Goal: Find specific page/section: Find specific page/section

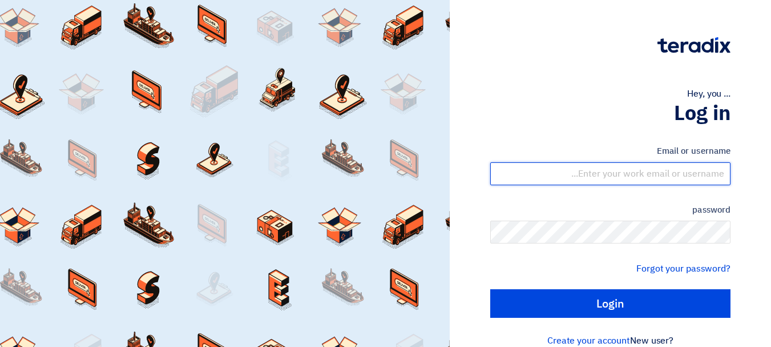
drag, startPoint x: 641, startPoint y: 176, endPoint x: 646, endPoint y: 185, distance: 9.7
click at [641, 176] on input "text" at bounding box center [610, 173] width 240 height 23
type input "yasir@nabatat.com.sa"
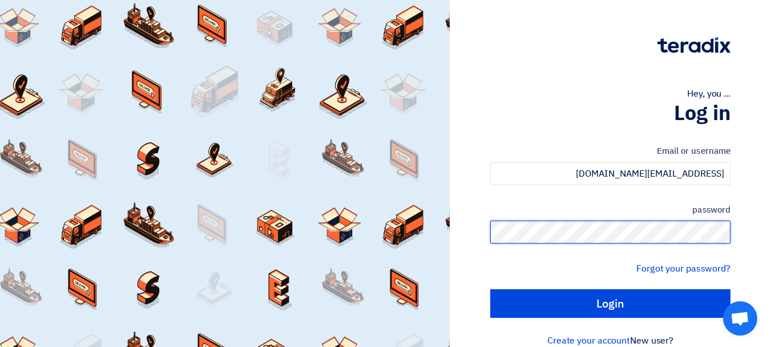
click at [771, 264] on html "Hey, you ... Log in Email or username yasir@nabatat.com.sa password Forgot your…" at bounding box center [385, 182] width 771 height 365
click at [490, 289] on input "Login" at bounding box center [610, 303] width 240 height 29
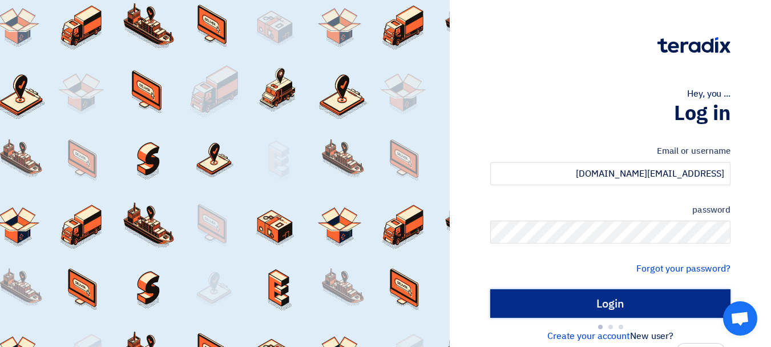
click at [661, 296] on input "Login" at bounding box center [610, 303] width 240 height 29
click at [569, 299] on input "Login" at bounding box center [610, 303] width 240 height 29
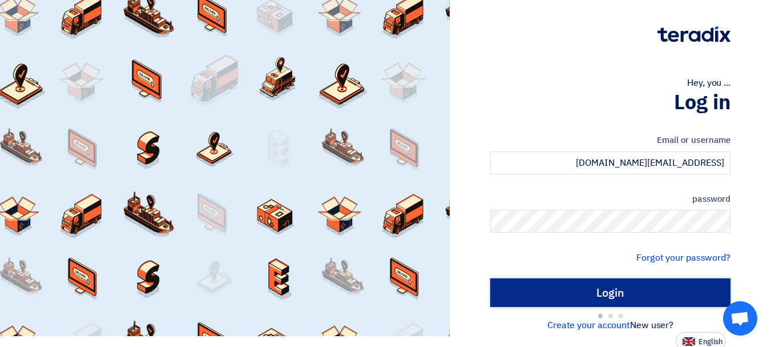
scroll to position [14, 0]
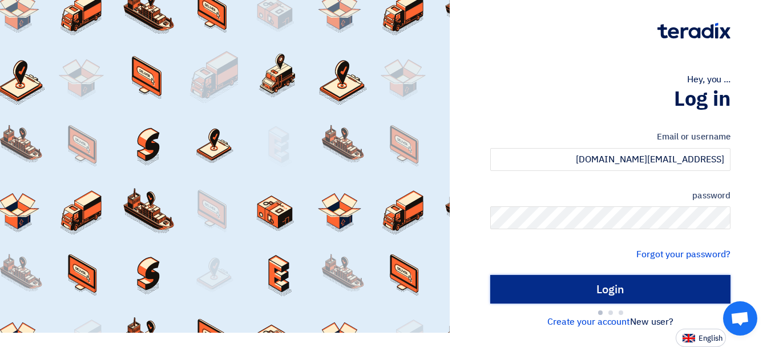
click at [591, 289] on input "Login" at bounding box center [610, 289] width 240 height 29
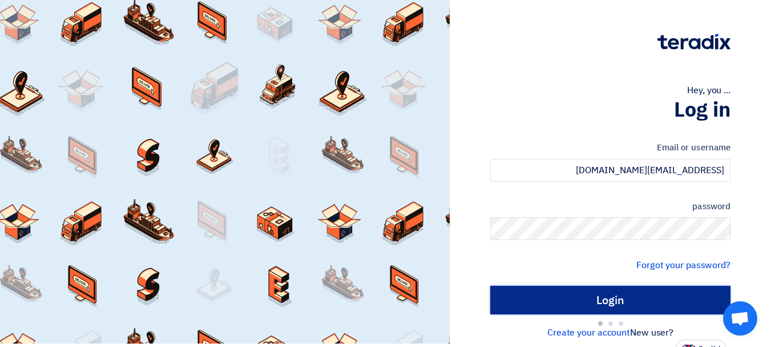
scroll to position [0, 0]
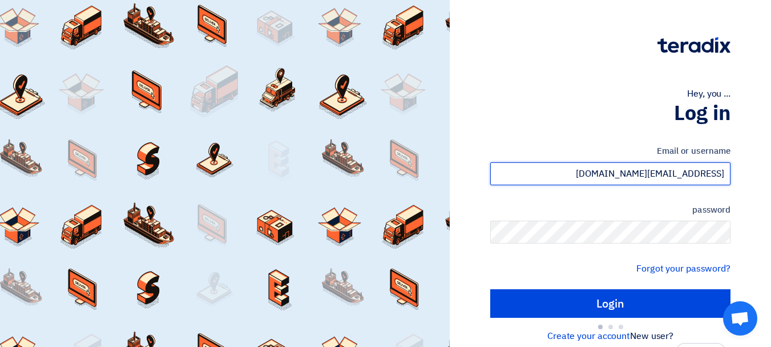
drag, startPoint x: 626, startPoint y: 166, endPoint x: 774, endPoint y: 172, distance: 148.0
click at [771, 172] on html "Hey, you ... Log in Email or username yasir@nabatat.com.sa password Forgot your…" at bounding box center [385, 180] width 771 height 361
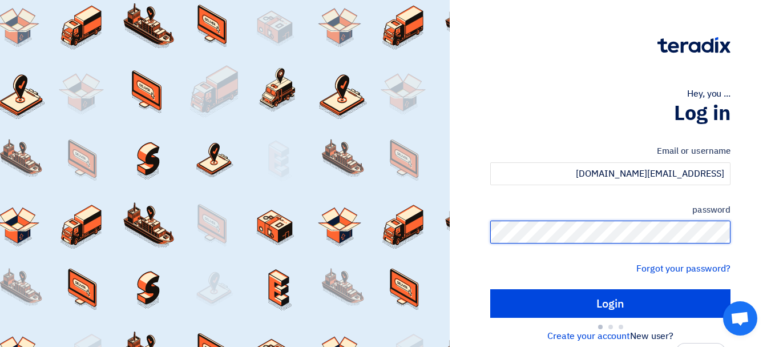
click at [771, 232] on html "Hey, you ... Log in Email or username yasir@nabatat.com.sa password Forgot your…" at bounding box center [385, 180] width 771 height 361
type input "Sign in"
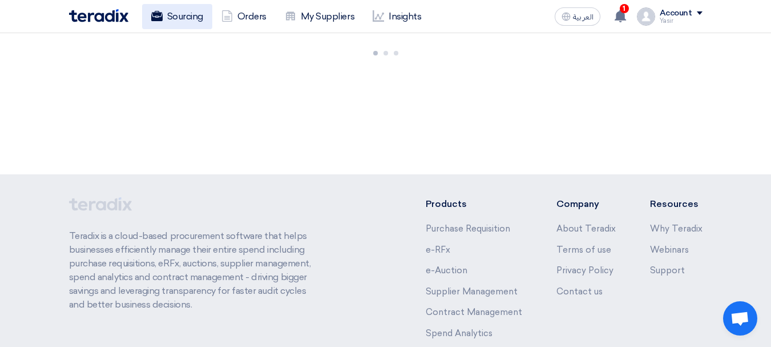
click at [204, 26] on link "Sourcing" at bounding box center [177, 16] width 70 height 25
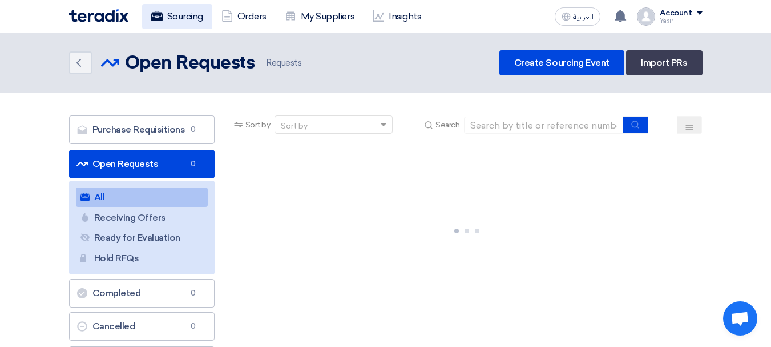
click at [197, 21] on link "Sourcing" at bounding box center [177, 16] width 70 height 25
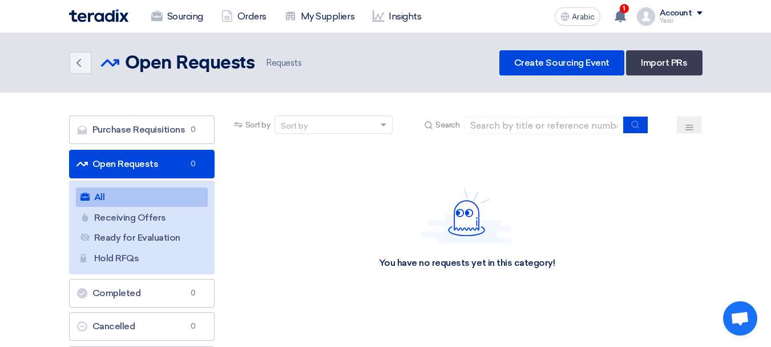
click at [134, 164] on font "Open Requests" at bounding box center [125, 163] width 66 height 11
click at [140, 195] on link "All All 1702" at bounding box center [142, 196] width 132 height 19
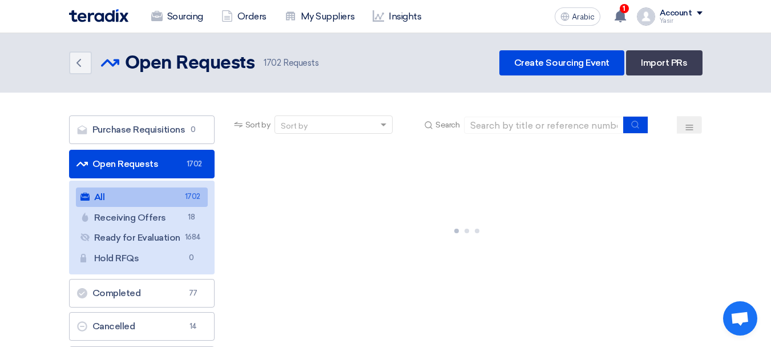
click at [123, 167] on link "Open Requests Open Requests 1702" at bounding box center [142, 164] width 146 height 29
click at [88, 203] on link "All All 1702" at bounding box center [142, 196] width 132 height 19
click at [112, 196] on link "All All 1702" at bounding box center [142, 196] width 132 height 19
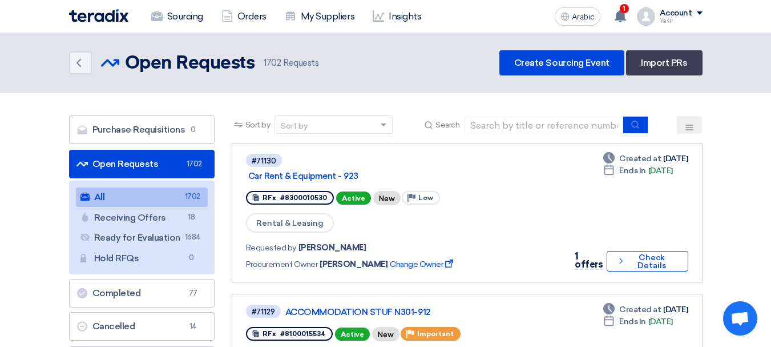
click at [117, 195] on link "All All 1702" at bounding box center [142, 196] width 132 height 19
